Goal: Task Accomplishment & Management: Complete application form

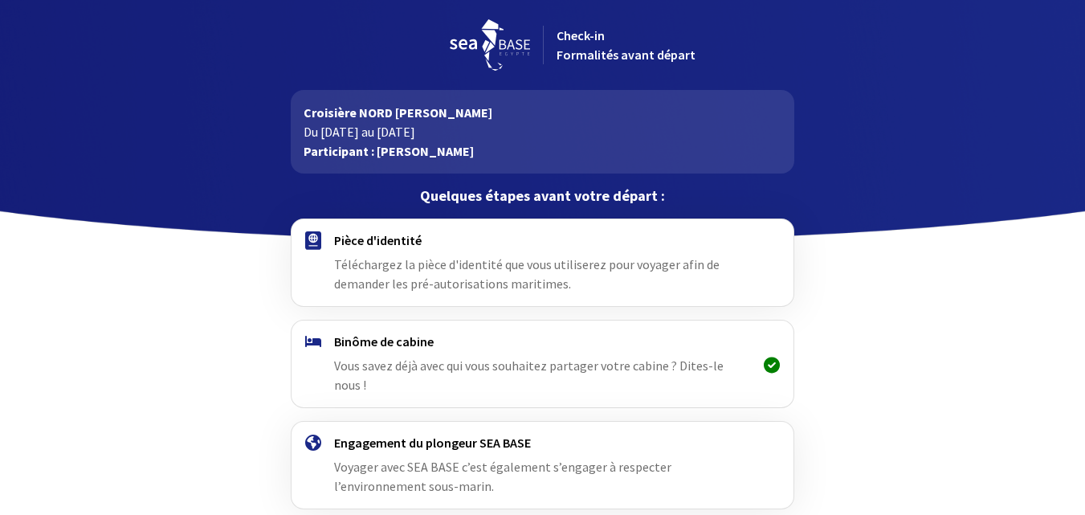
click at [620, 373] on span "Vous savez déjà avec qui vous souhaitez partager votre cabine ? Dites-le nous !" at bounding box center [528, 374] width 389 height 35
click at [588, 349] on h4 "Binôme de cabine" at bounding box center [542, 341] width 417 height 16
click at [770, 348] on div at bounding box center [772, 363] width 42 height 61
click at [642, 238] on h4 "Pièce d'identité" at bounding box center [542, 240] width 417 height 16
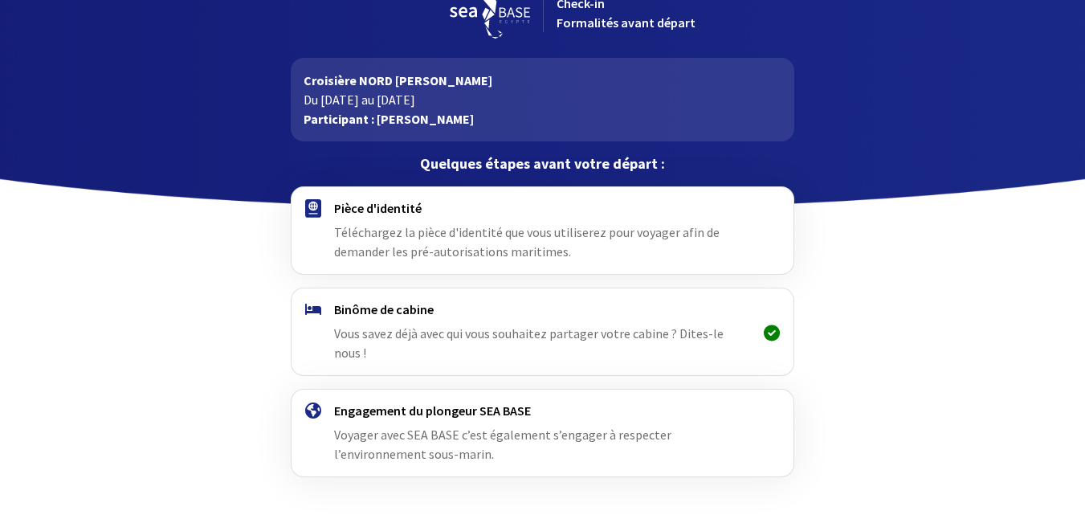
scroll to position [65, 0]
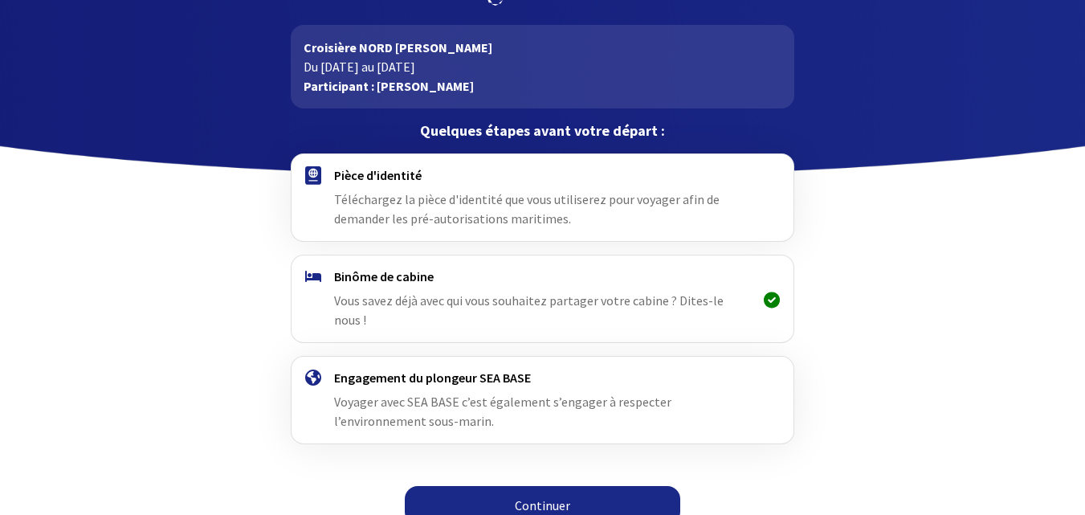
click at [512, 486] on link "Continuer" at bounding box center [542, 505] width 275 height 39
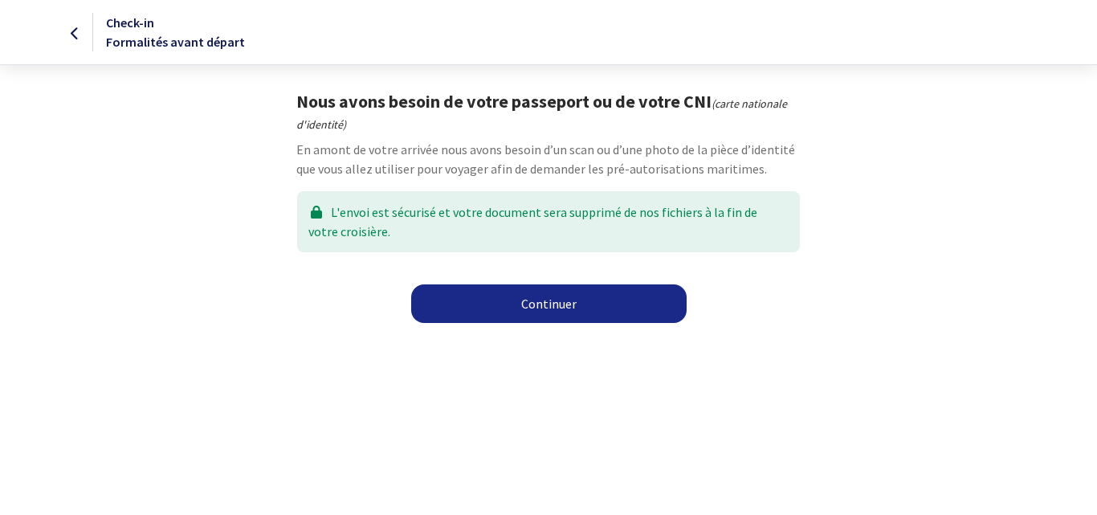
click at [543, 308] on link "Continuer" at bounding box center [548, 303] width 275 height 39
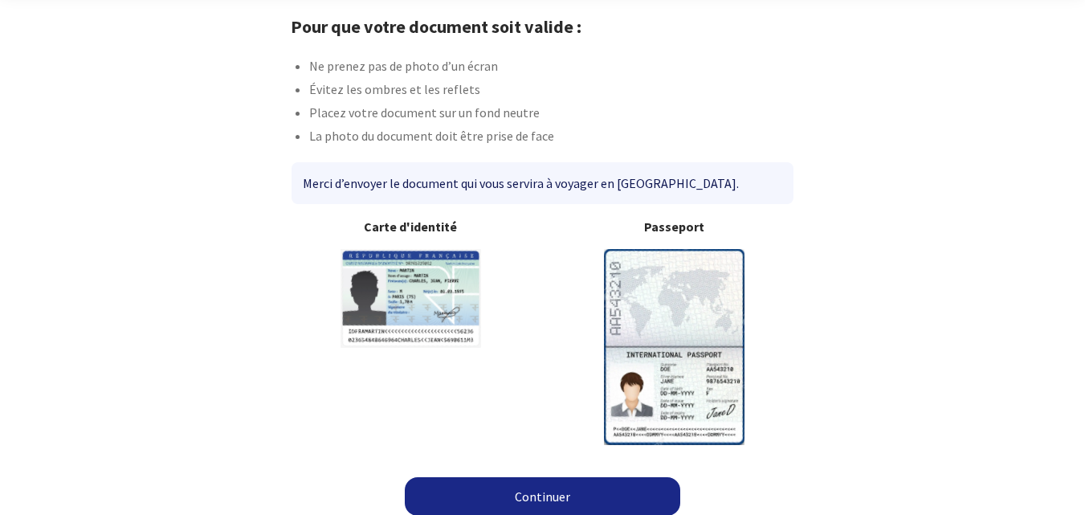
scroll to position [85, 0]
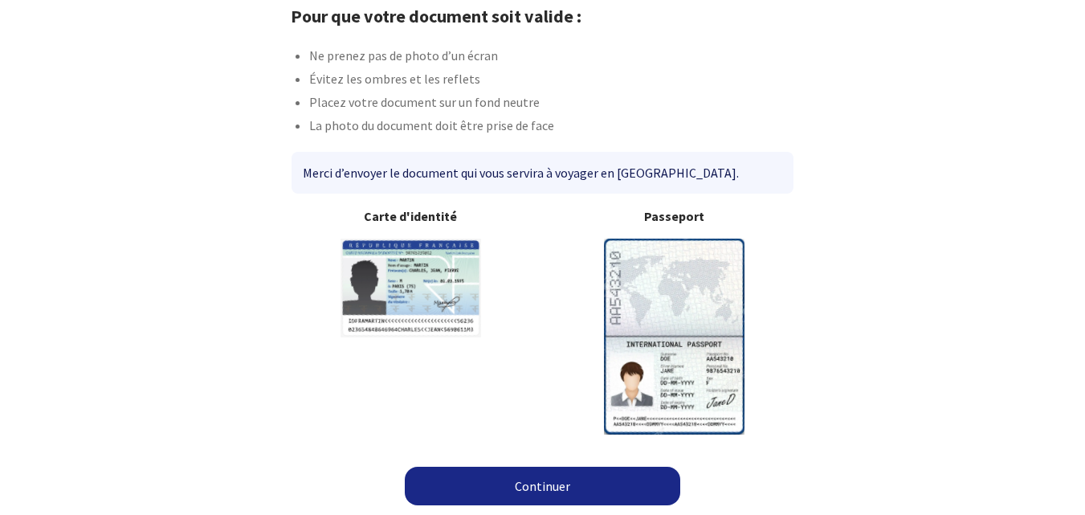
click at [559, 479] on link "Continuer" at bounding box center [542, 486] width 275 height 39
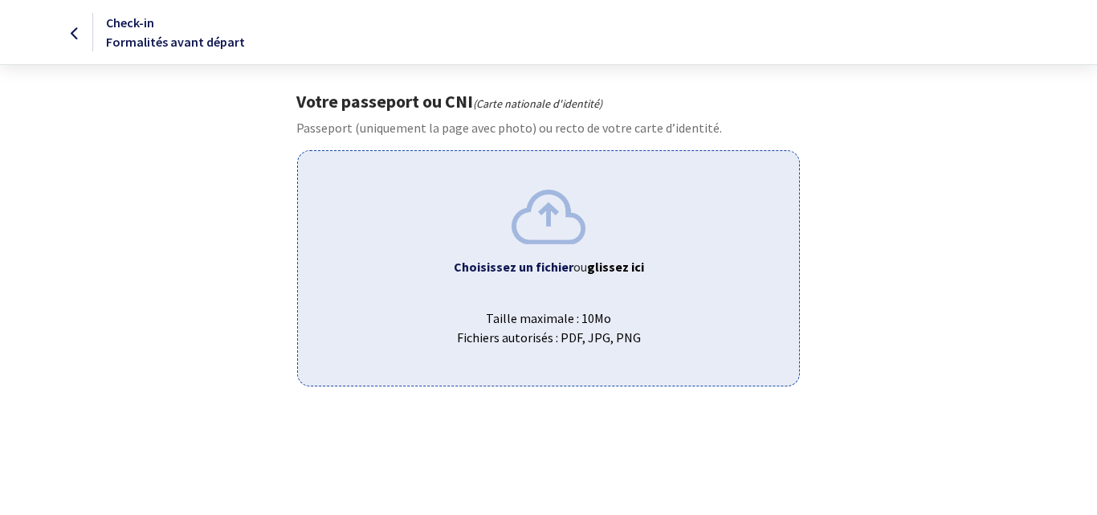
click at [532, 227] on img at bounding box center [549, 217] width 74 height 54
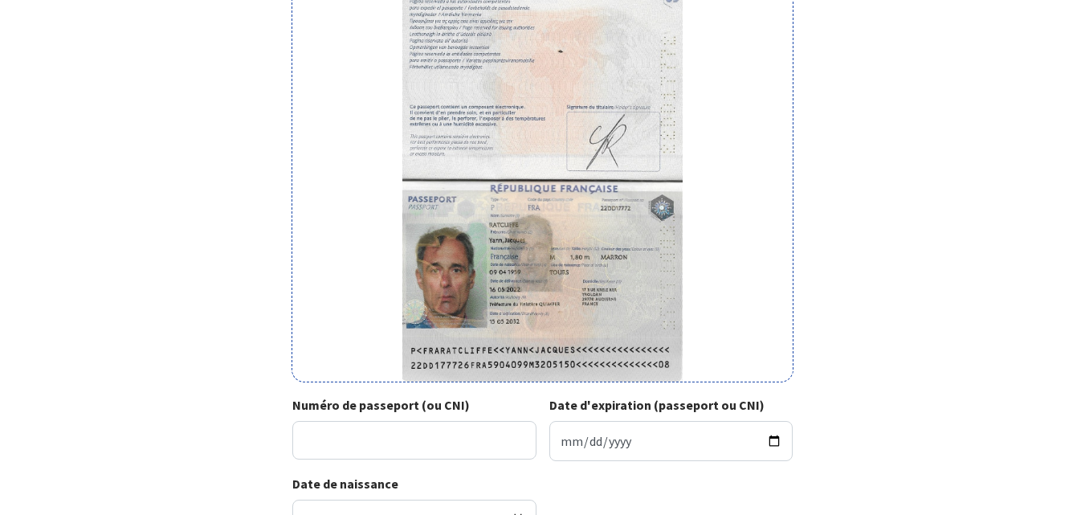
scroll to position [225, 0]
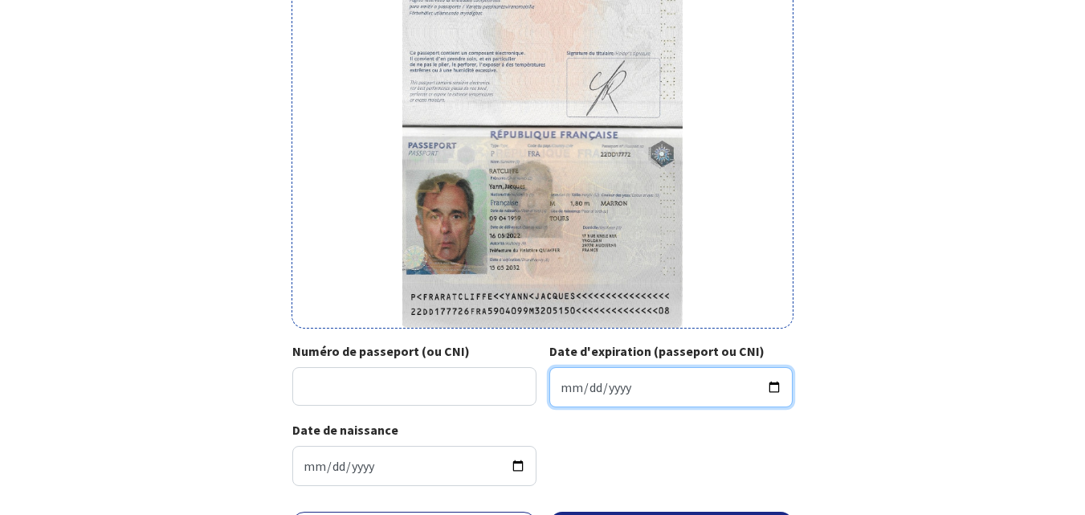
click at [675, 380] on input "Date d'expiration (passeport ou CNI)" at bounding box center [671, 387] width 244 height 40
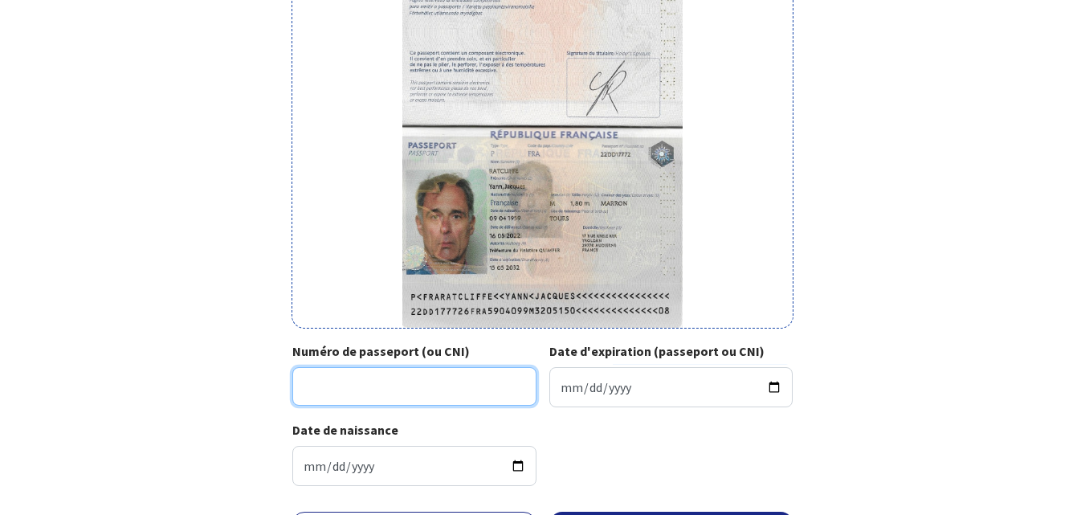
click at [308, 405] on input "Numéro de passeport (ou CNI)" at bounding box center [414, 386] width 244 height 39
type input "22DD17772"
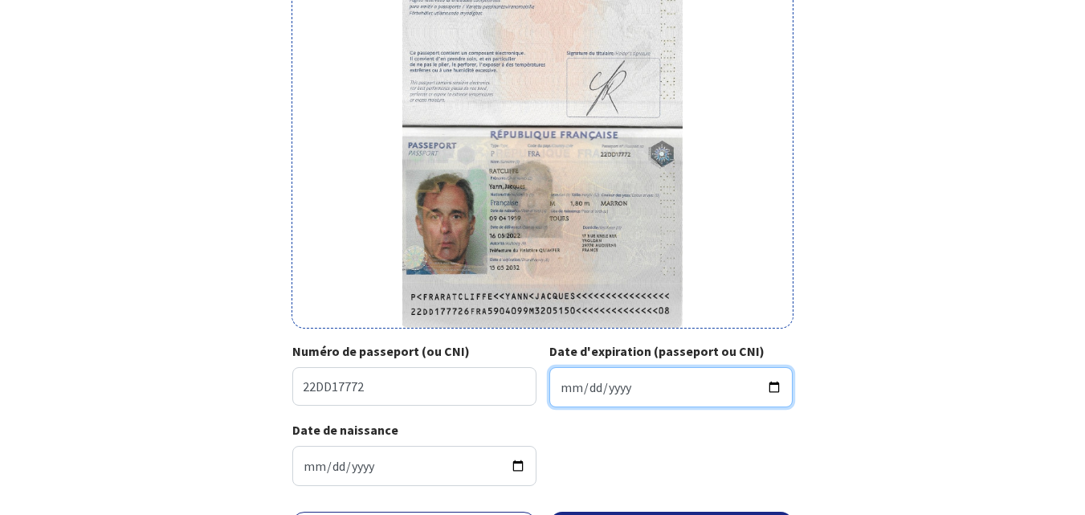
click at [586, 386] on input "Date d'expiration (passeport ou CNI)" at bounding box center [671, 387] width 244 height 40
click at [581, 387] on input "Date d'expiration (passeport ou CNI)" at bounding box center [671, 387] width 244 height 40
click at [563, 393] on input "Date d'expiration (passeport ou CNI)" at bounding box center [671, 387] width 244 height 40
type input "2032-05-15"
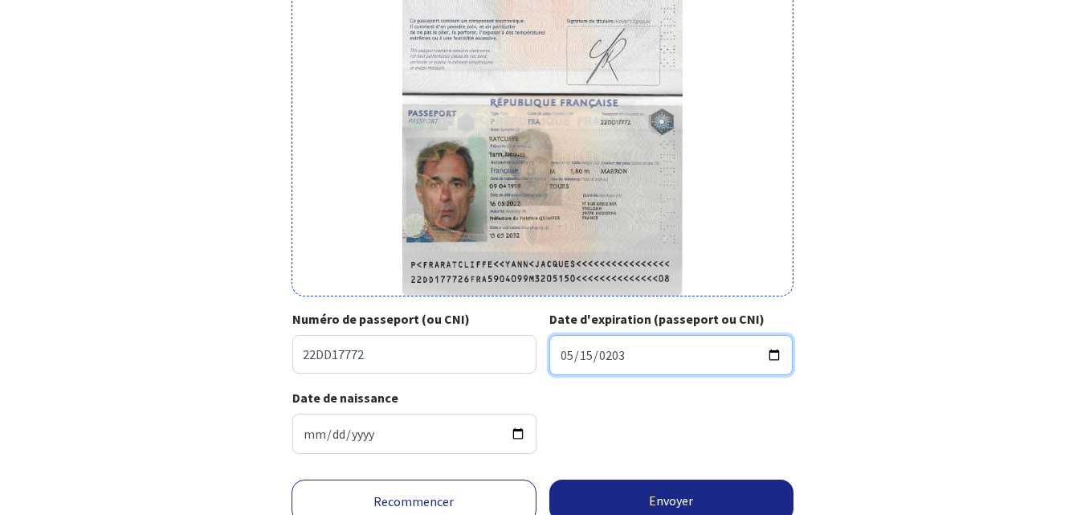
scroll to position [323, 0]
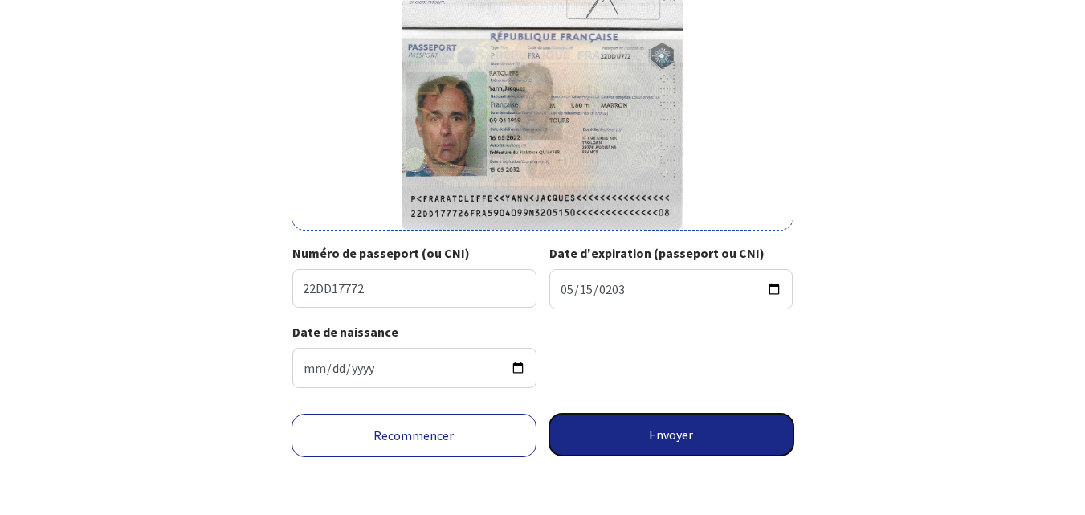
click at [699, 430] on button "Envoyer" at bounding box center [671, 435] width 245 height 42
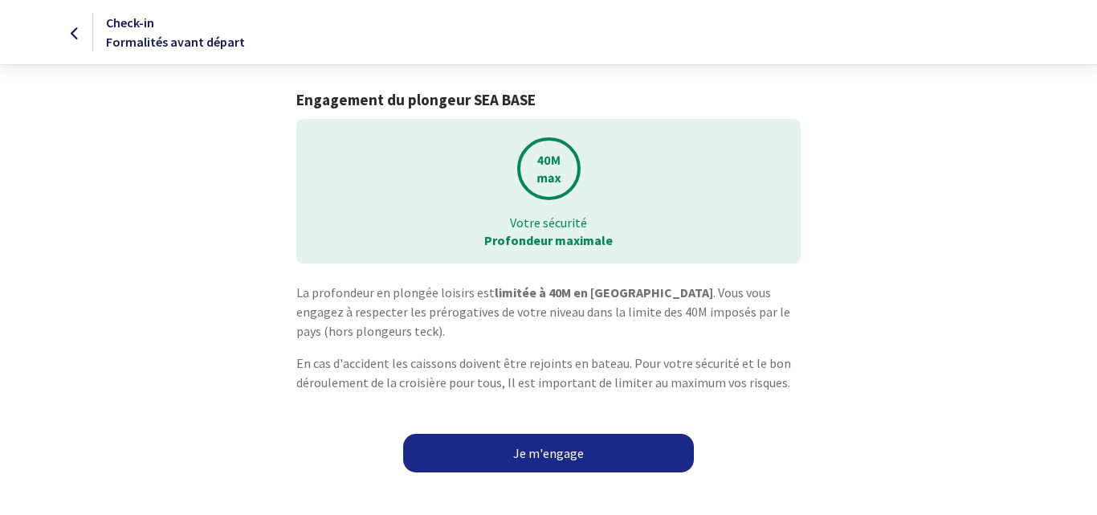
click at [570, 450] on link "Je m'engage" at bounding box center [548, 453] width 291 height 39
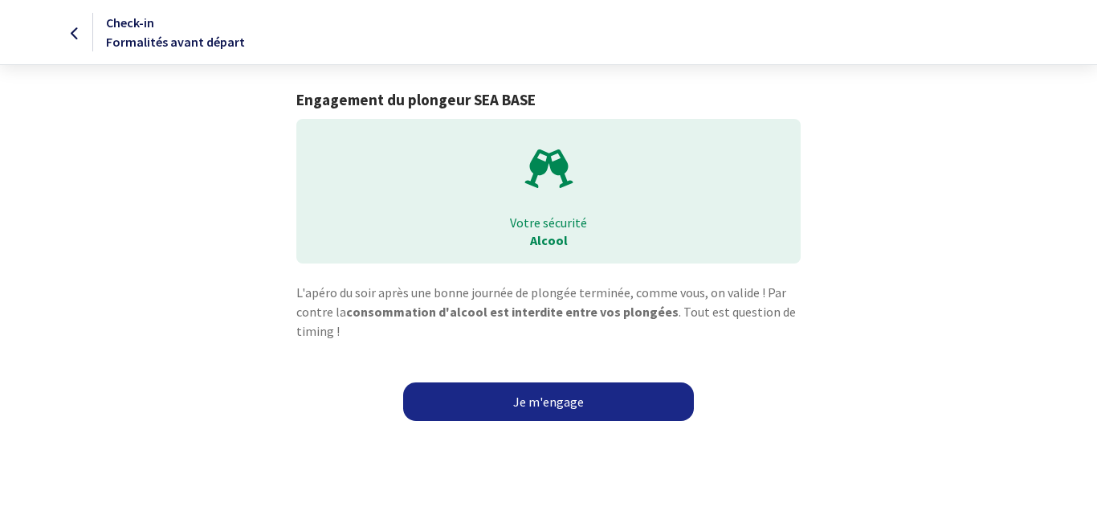
click at [575, 391] on link "Je m'engage" at bounding box center [548, 401] width 291 height 39
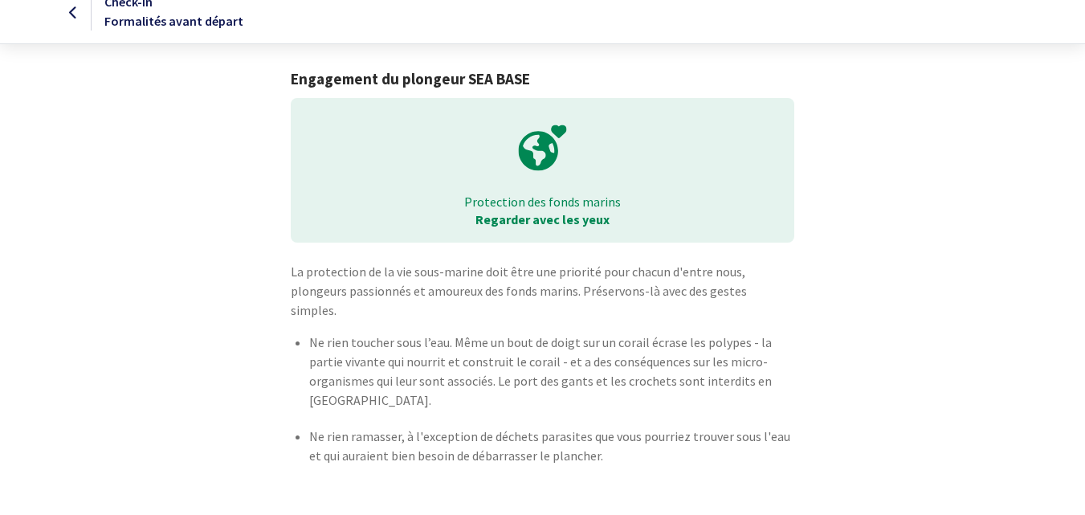
scroll to position [59, 0]
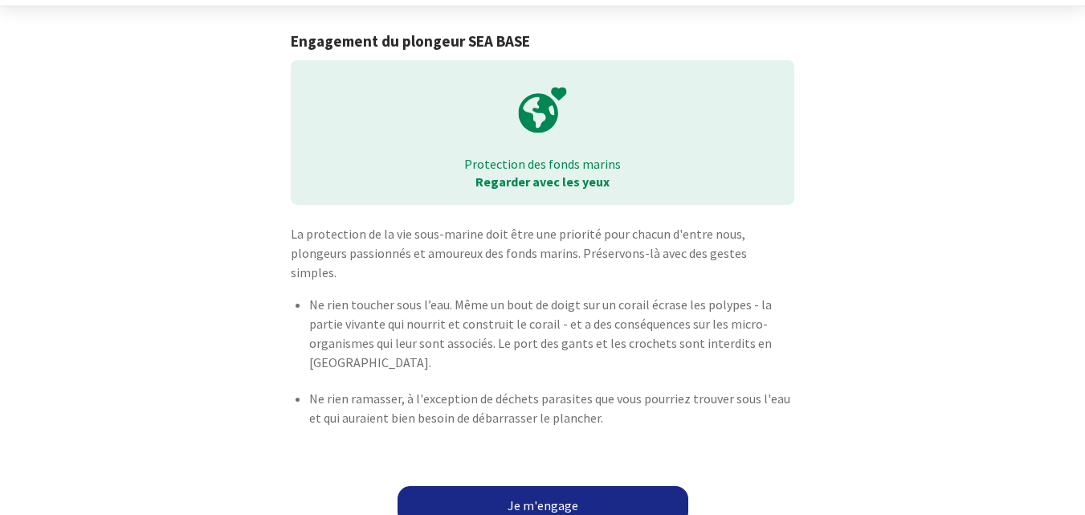
click at [564, 486] on link "Je m'engage" at bounding box center [542, 505] width 291 height 39
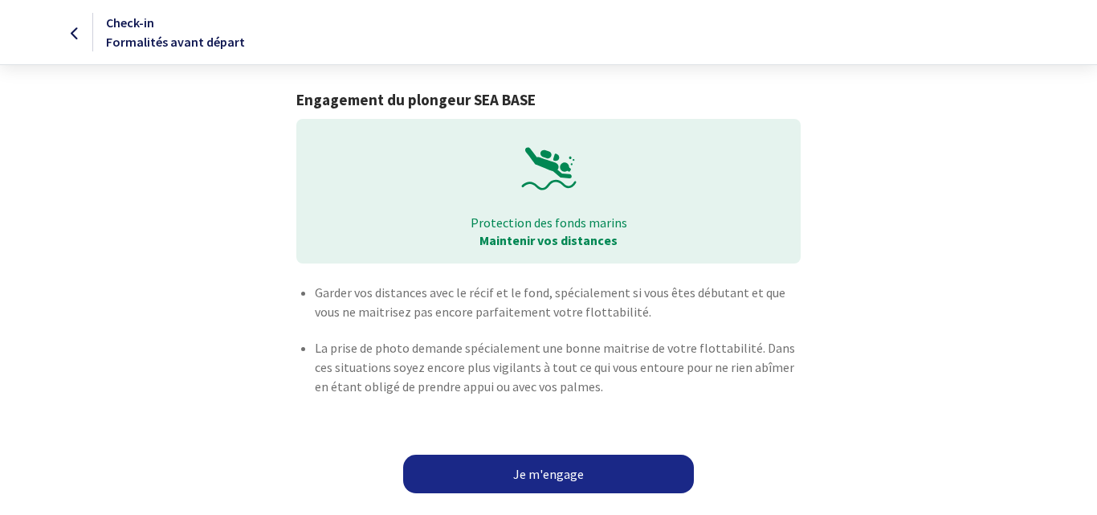
click at [566, 468] on link "Je m'engage" at bounding box center [548, 474] width 291 height 39
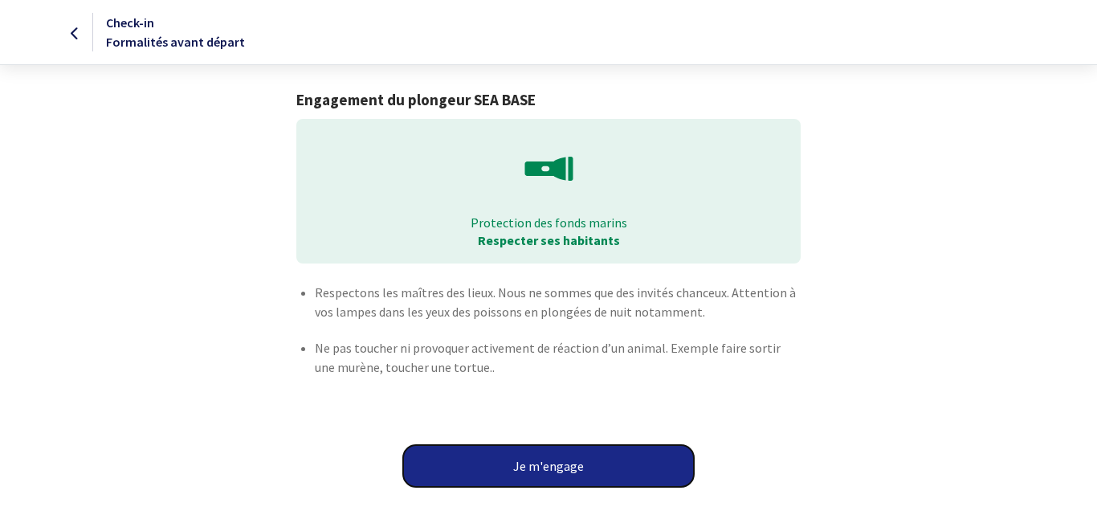
click at [566, 468] on button "Je m'engage" at bounding box center [548, 466] width 291 height 42
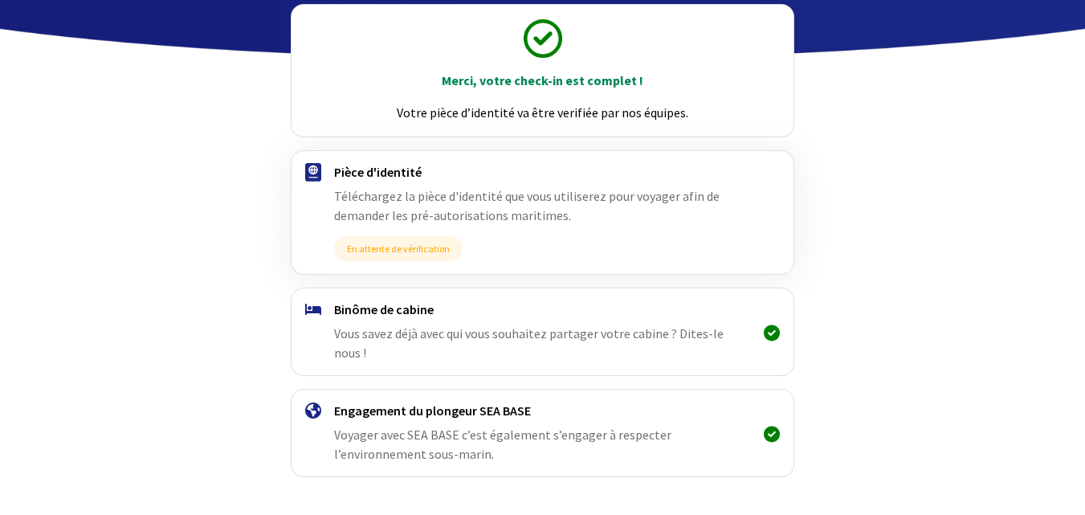
scroll to position [214, 0]
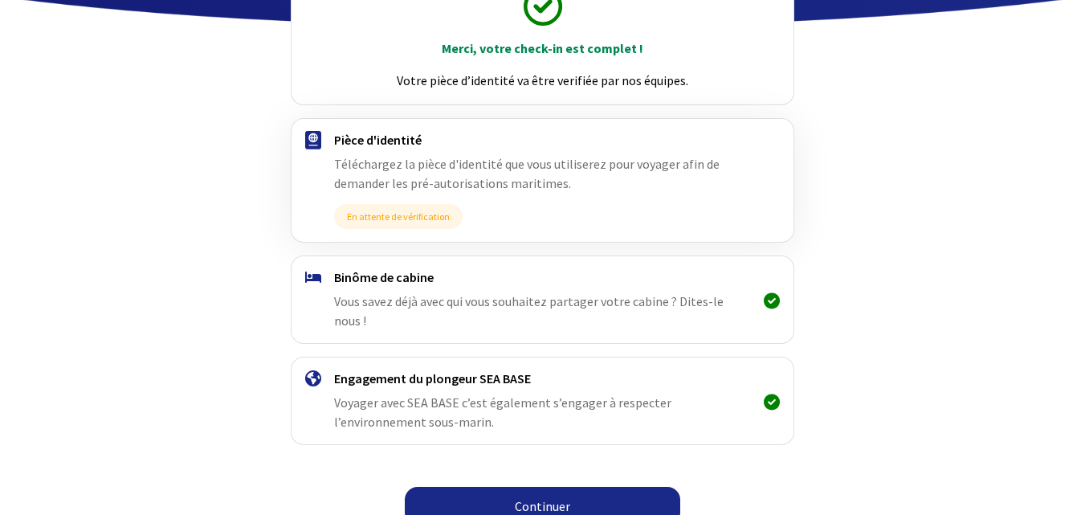
click at [591, 488] on link "Continuer" at bounding box center [542, 506] width 275 height 39
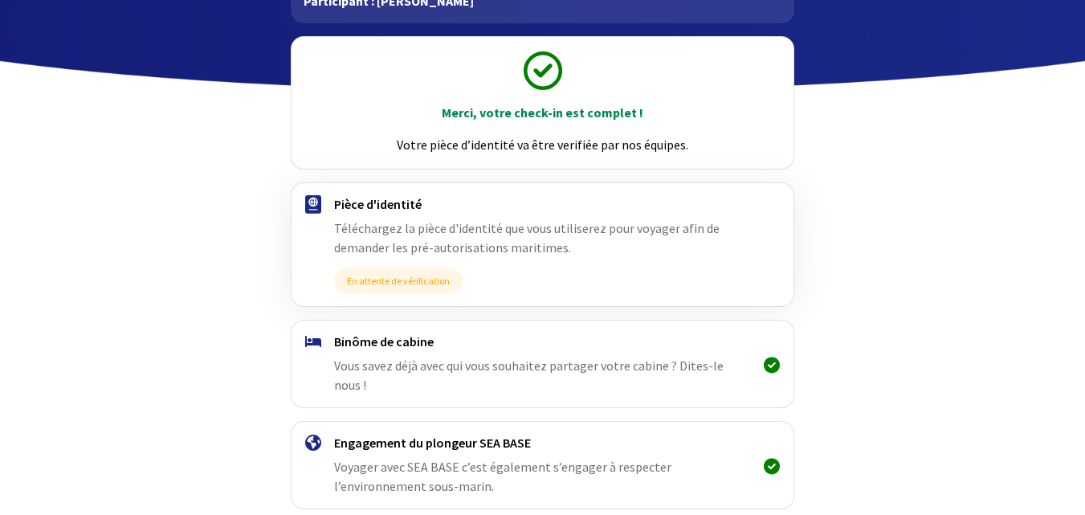
scroll to position [215, 0]
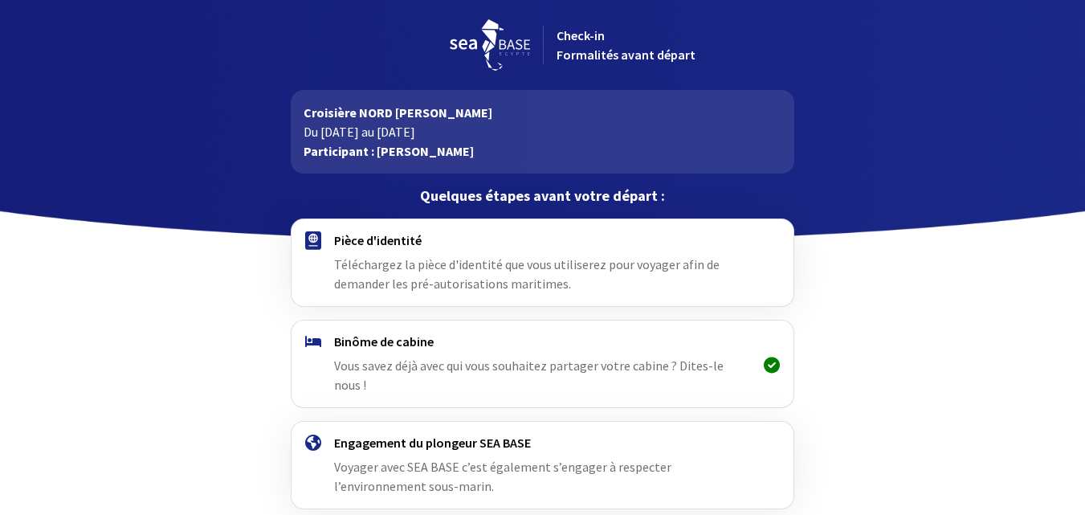
click at [566, 271] on span "Téléchargez la pièce d'identité que vous utiliserez pour voyager afin de demand…" at bounding box center [526, 273] width 385 height 35
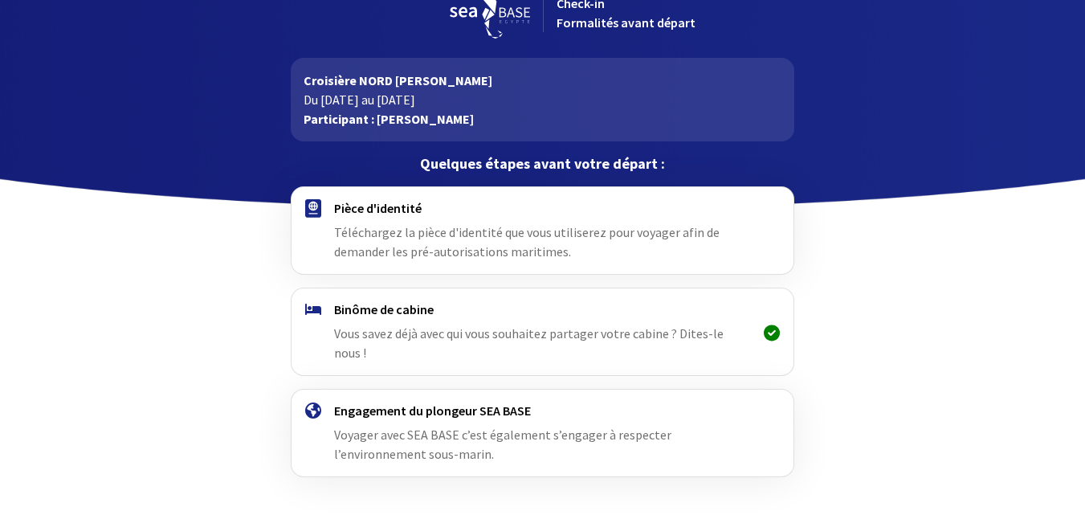
scroll to position [65, 0]
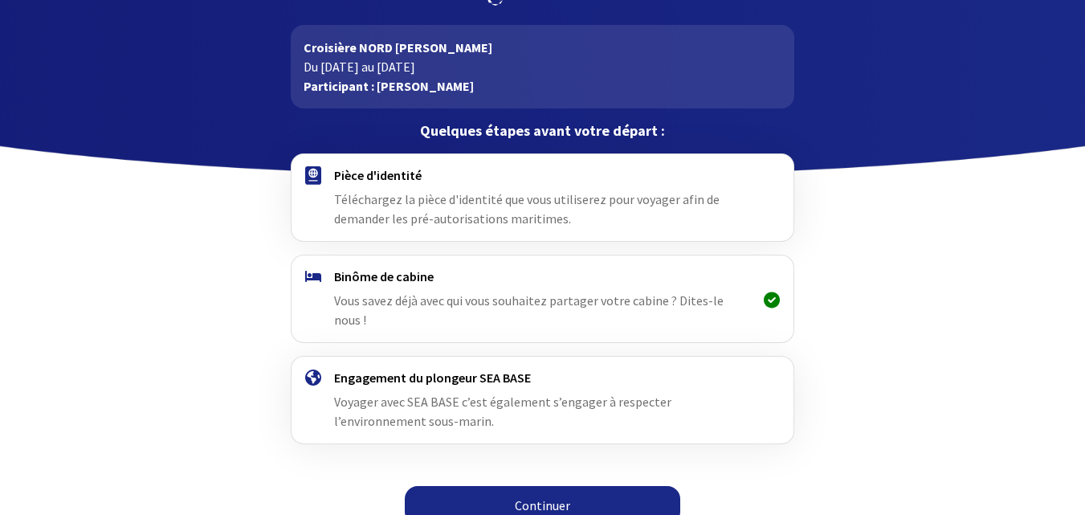
click at [564, 486] on link "Continuer" at bounding box center [542, 505] width 275 height 39
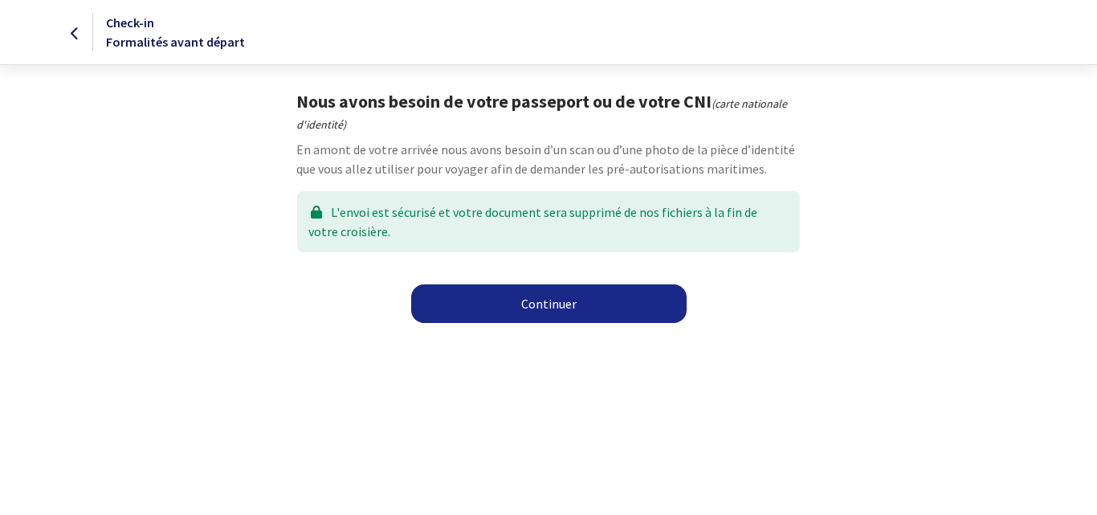
click at [516, 308] on link "Continuer" at bounding box center [548, 303] width 275 height 39
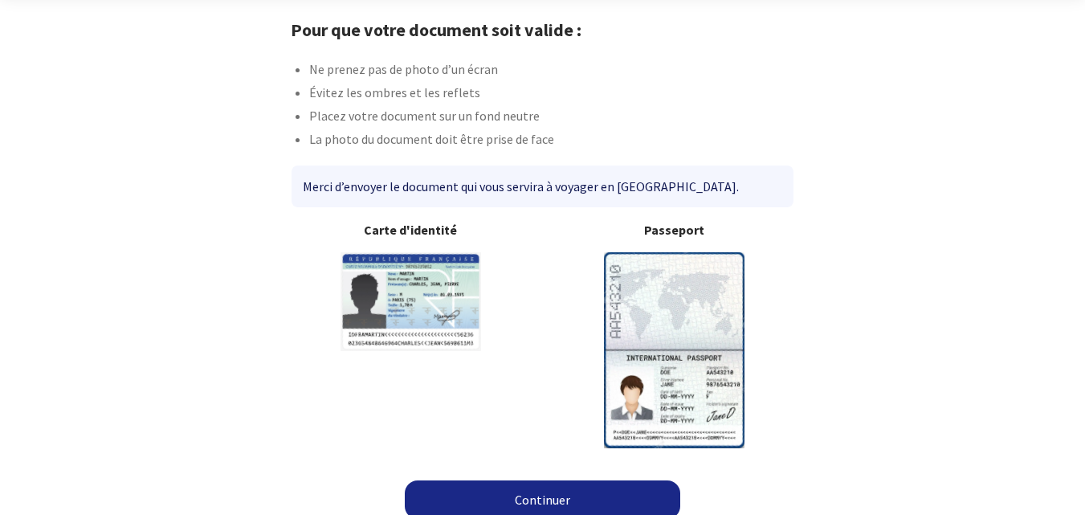
scroll to position [85, 0]
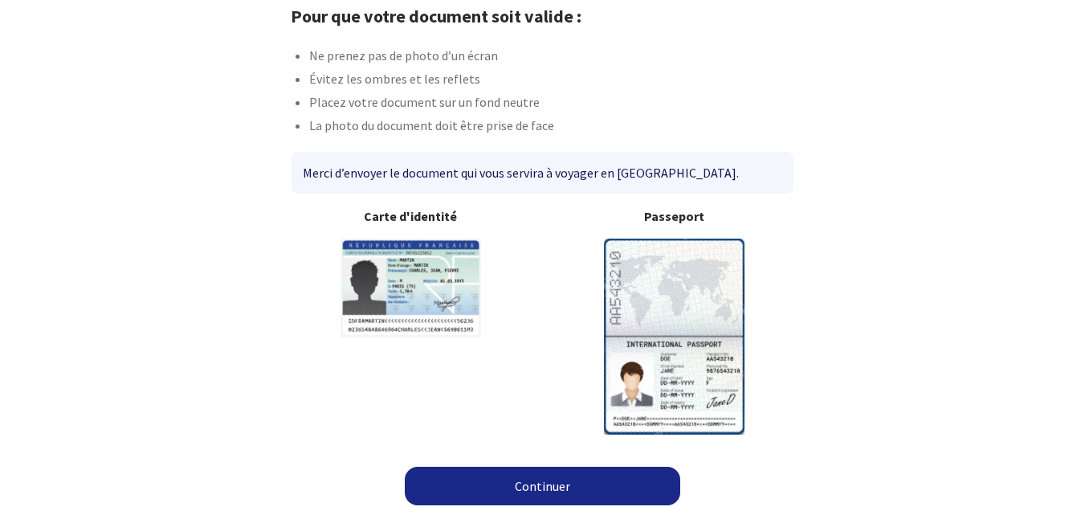
click at [529, 475] on link "Continuer" at bounding box center [542, 486] width 275 height 39
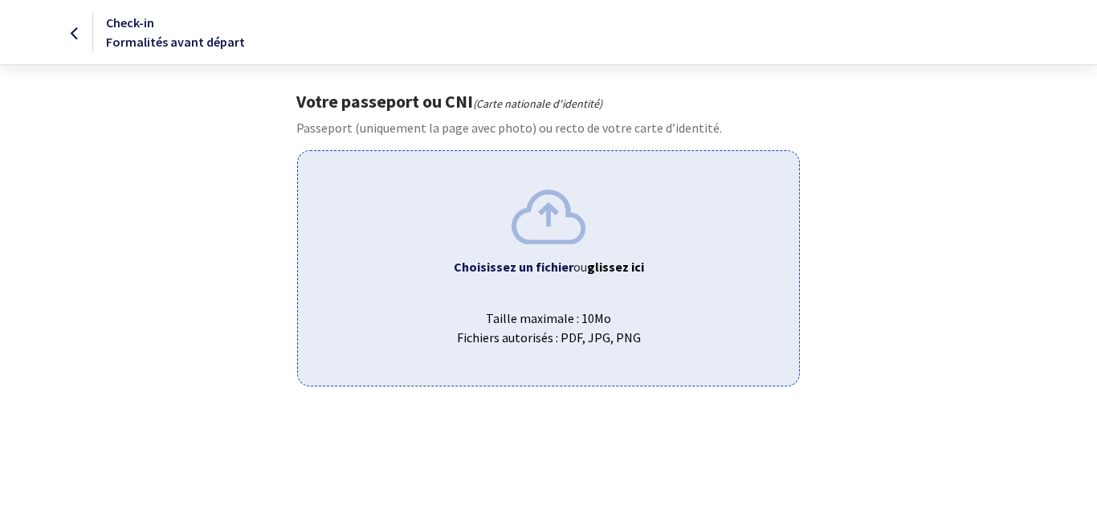
click at [557, 287] on div "Choisissez un fichier ou glissez ici Taille maximale : 10Mo Fichiers autorisés …" at bounding box center [548, 267] width 502 height 235
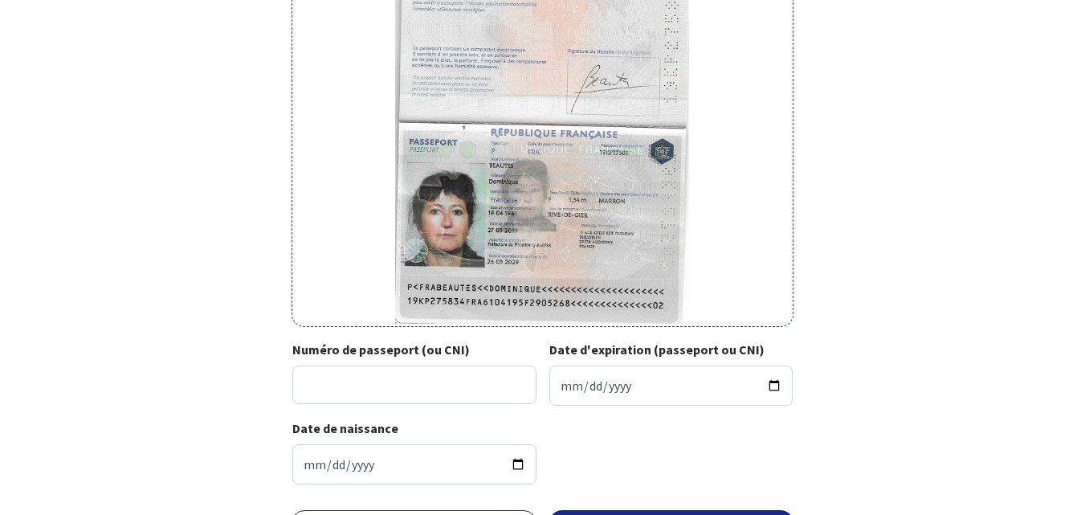
scroll to position [235, 0]
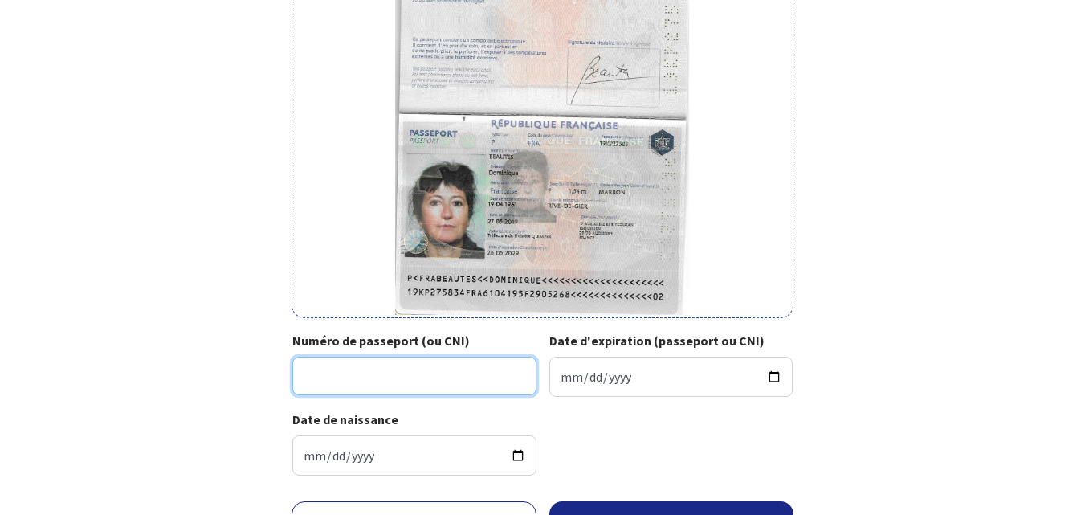
click at [414, 367] on input "Numéro de passeport (ou CNI)" at bounding box center [414, 376] width 244 height 39
type input "19KP275834"
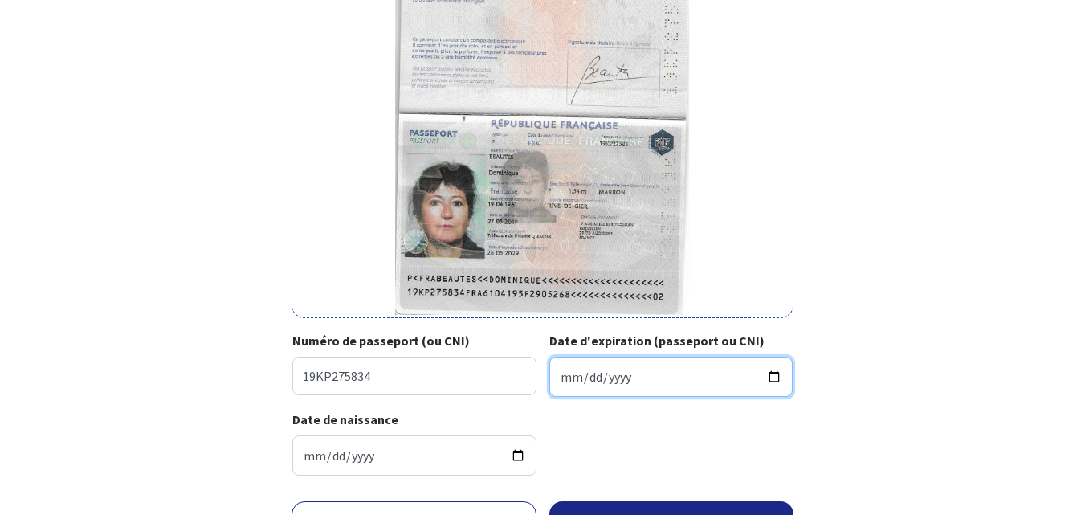
click at [561, 381] on input "Date d'expiration (passeport ou CNI)" at bounding box center [671, 377] width 244 height 40
type input "2029-05-26"
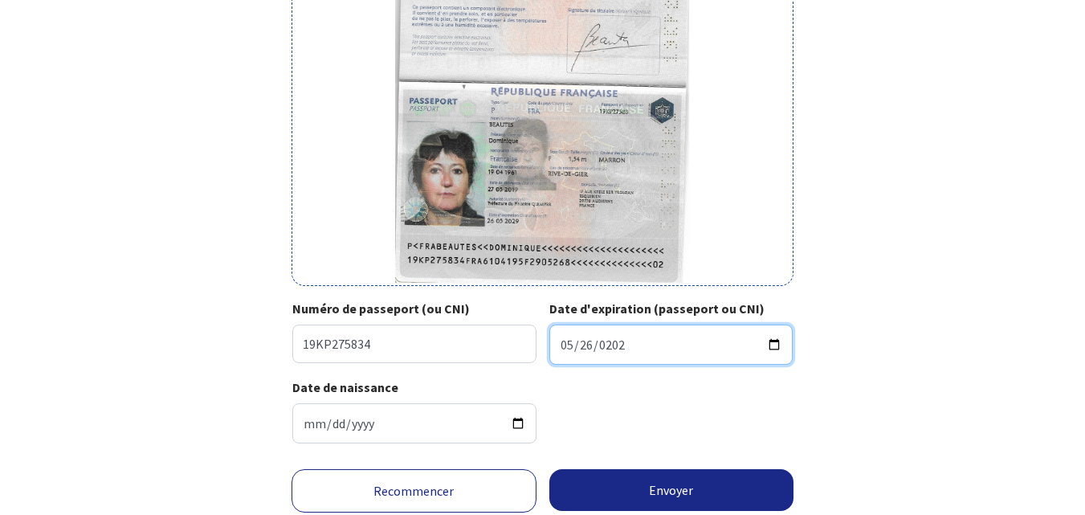
scroll to position [323, 0]
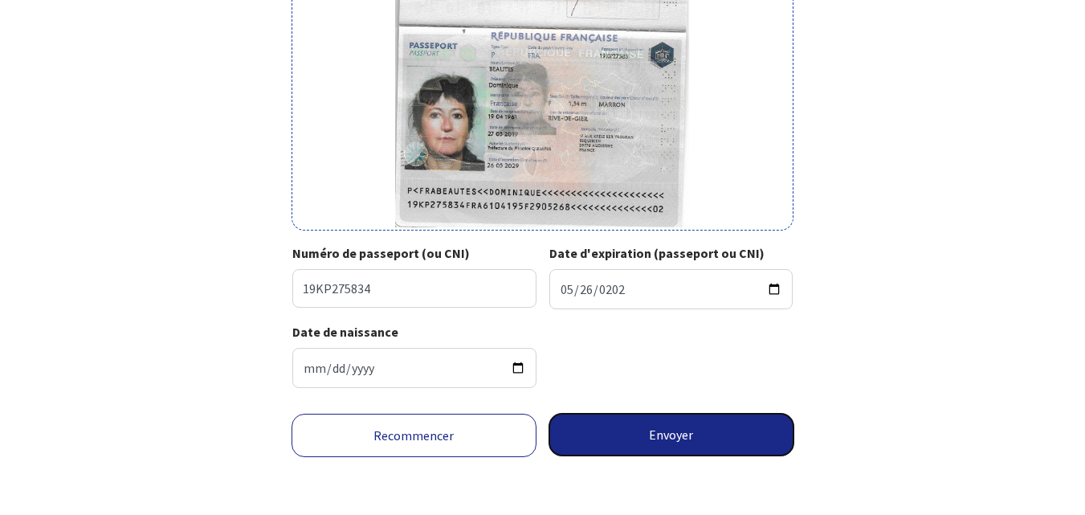
click at [601, 438] on button "Envoyer" at bounding box center [671, 435] width 245 height 42
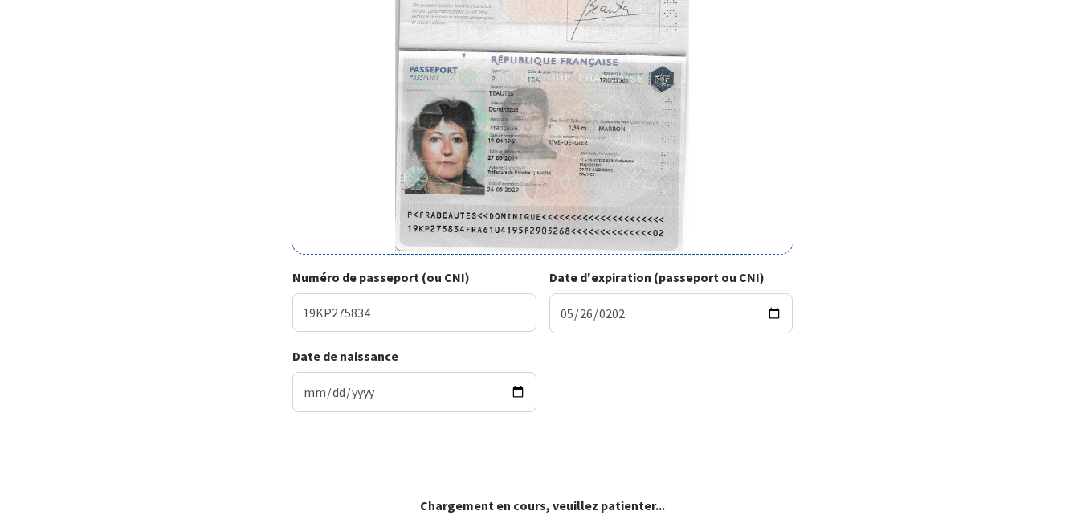
scroll to position [299, 0]
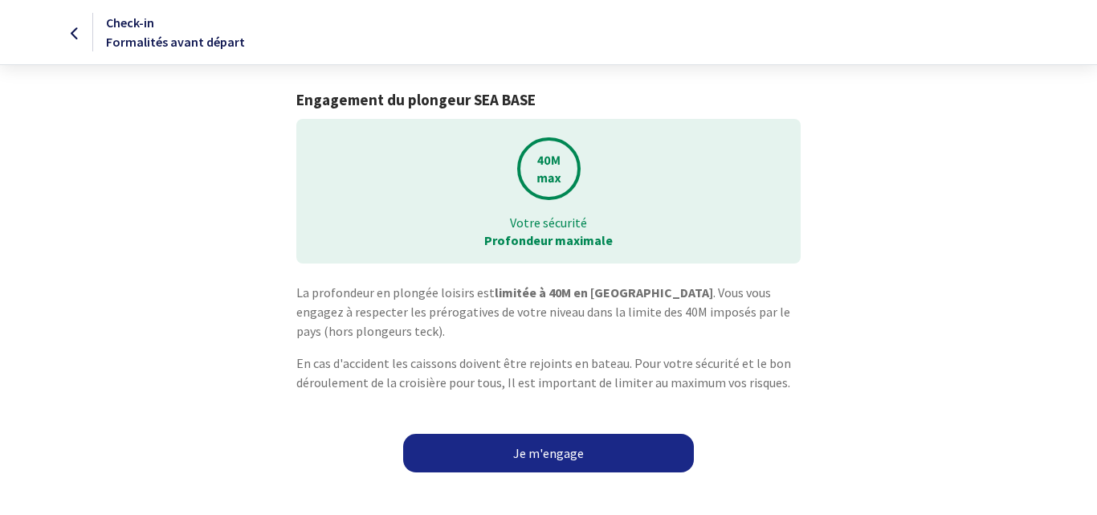
click at [583, 450] on link "Je m'engage" at bounding box center [548, 453] width 291 height 39
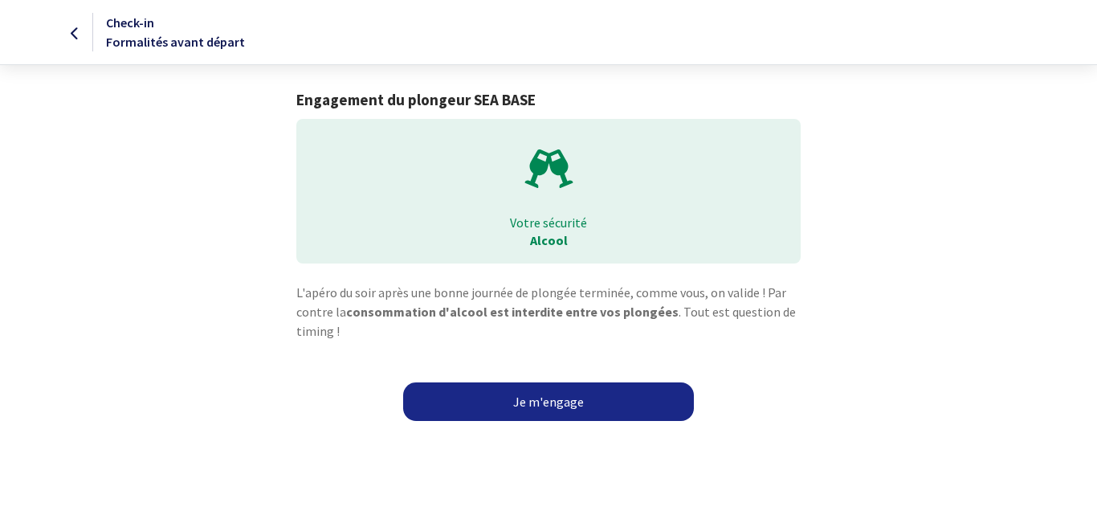
click at [561, 387] on link "Je m'engage" at bounding box center [548, 401] width 291 height 39
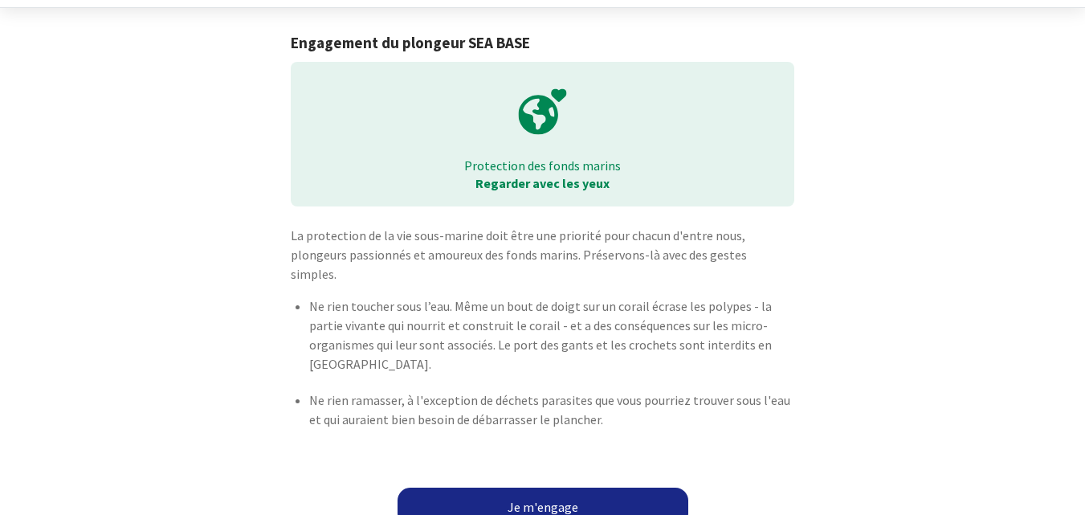
scroll to position [59, 0]
click at [561, 486] on link "Je m'engage" at bounding box center [542, 505] width 291 height 39
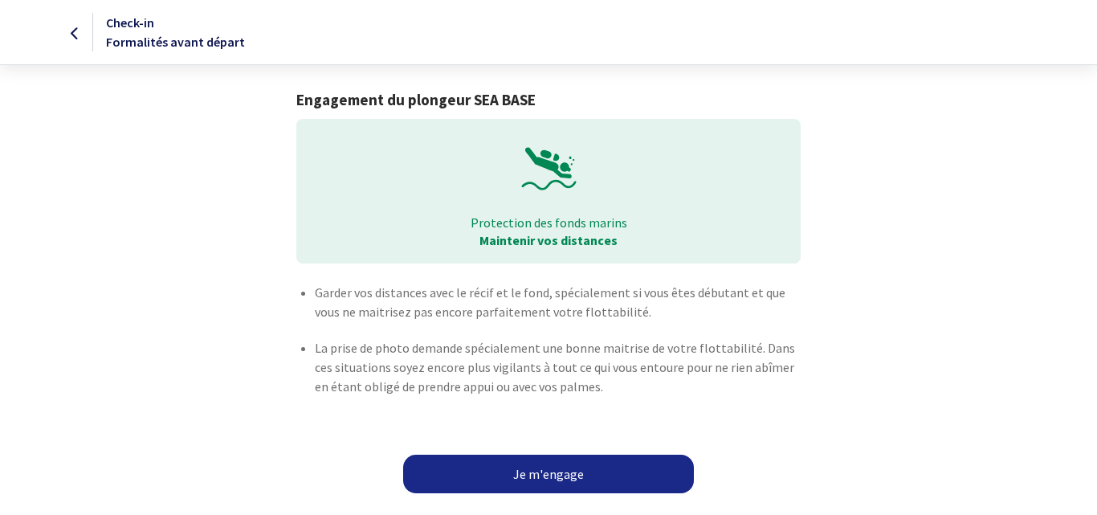
click at [561, 485] on link "Je m'engage" at bounding box center [548, 474] width 291 height 39
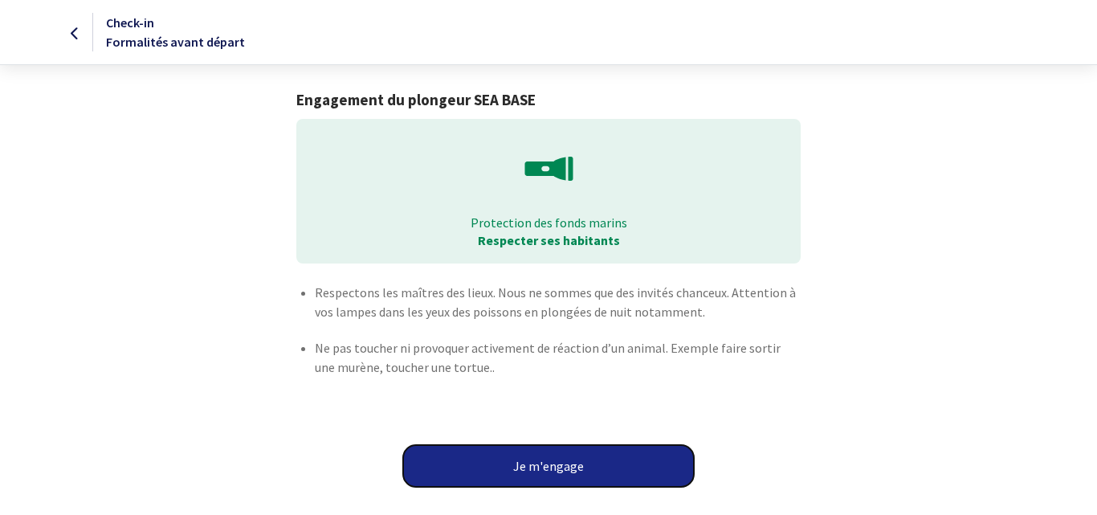
click at [563, 455] on button "Je m'engage" at bounding box center [548, 466] width 291 height 42
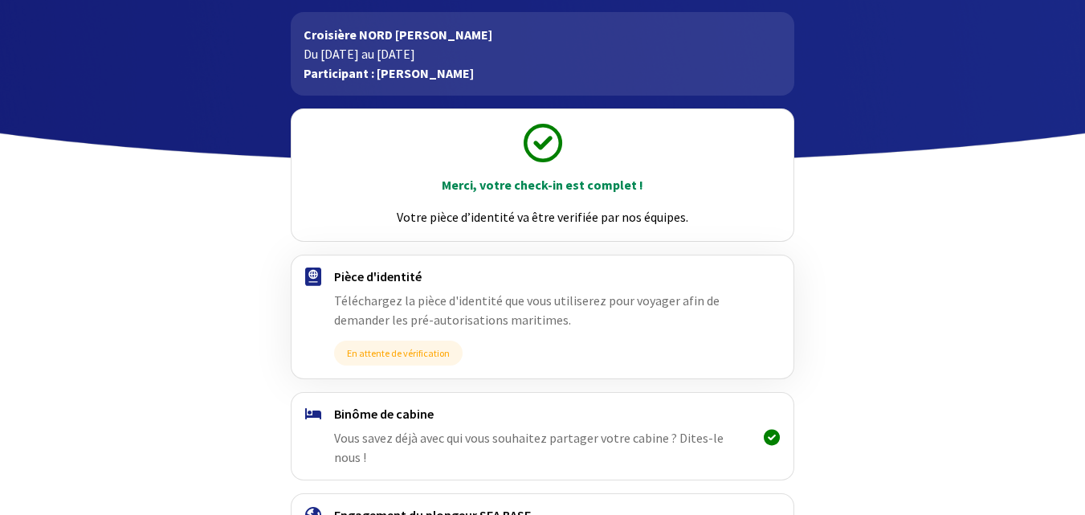
scroll to position [215, 0]
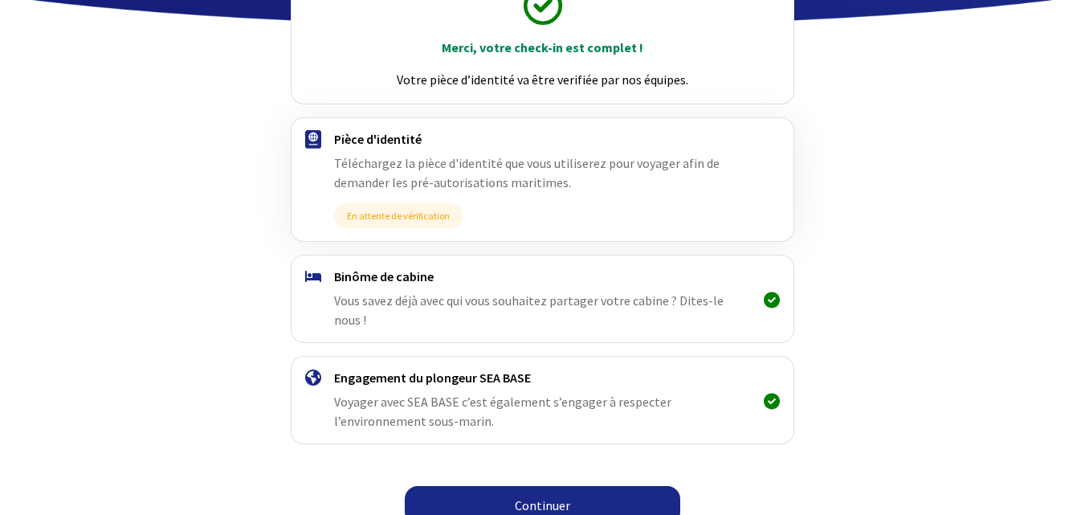
click at [568, 486] on link "Continuer" at bounding box center [542, 505] width 275 height 39
